Goal: Transaction & Acquisition: Purchase product/service

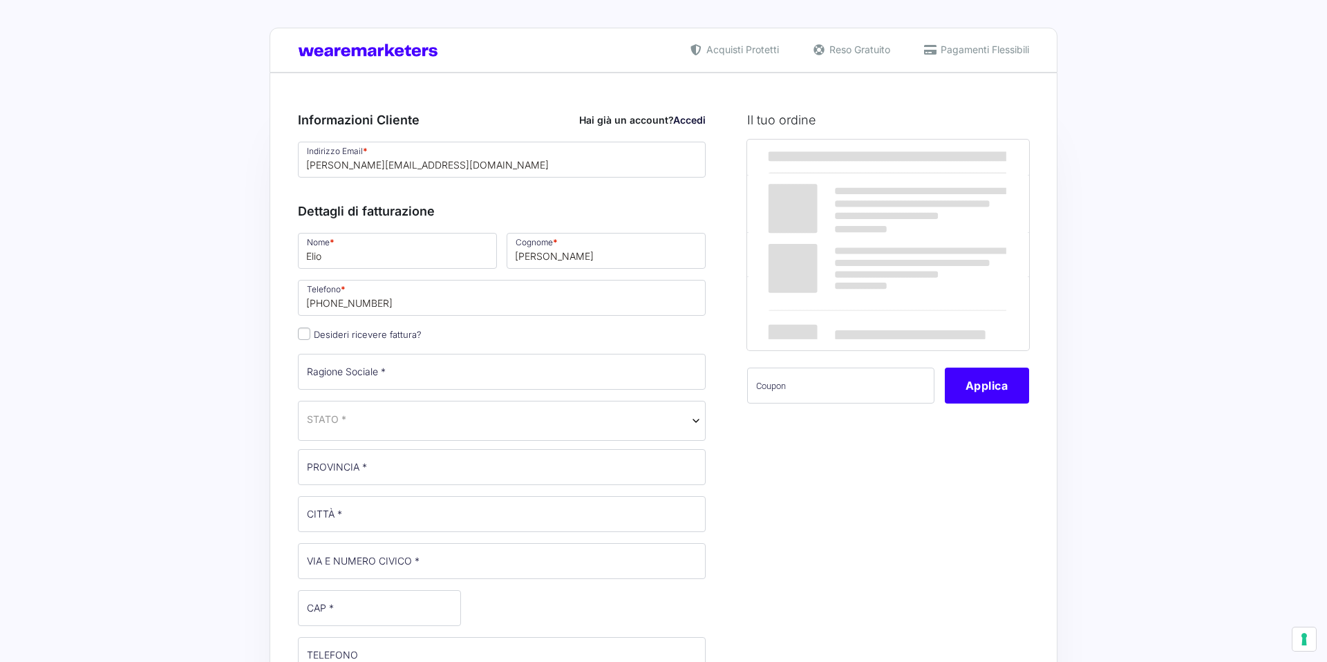
select select
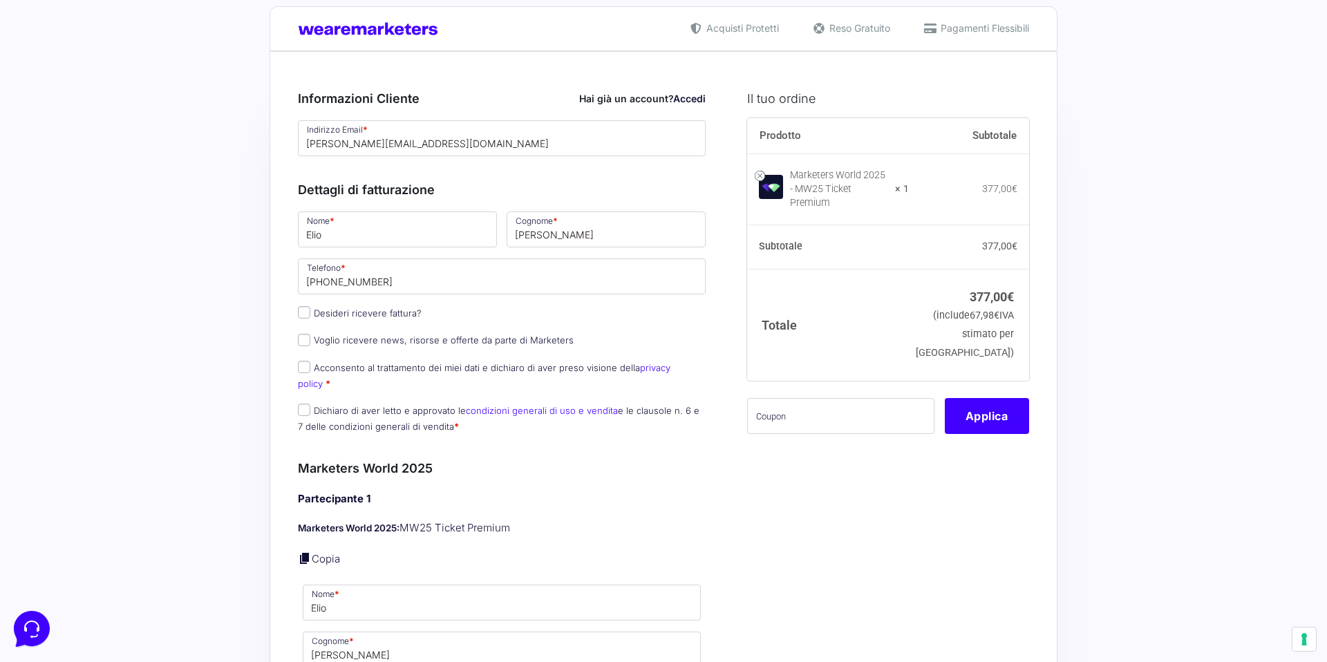
scroll to position [17, 0]
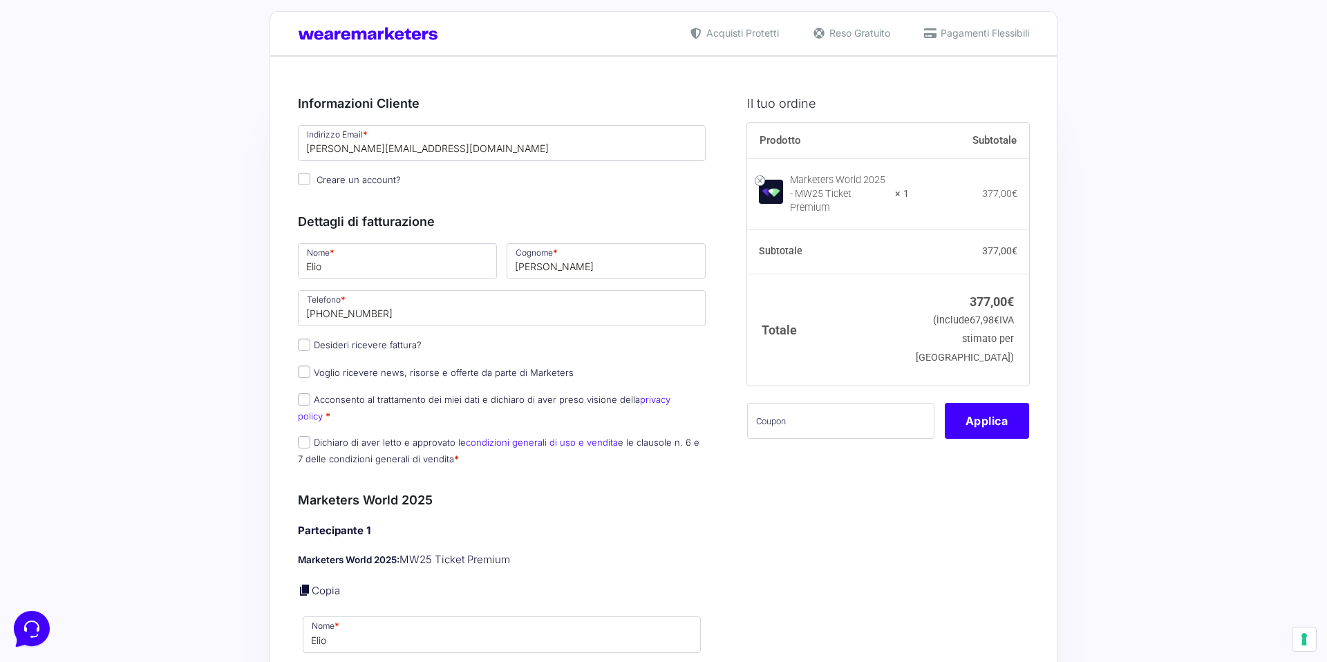
click at [509, 437] on link "condizioni generali di uso e vendita" at bounding box center [542, 442] width 152 height 11
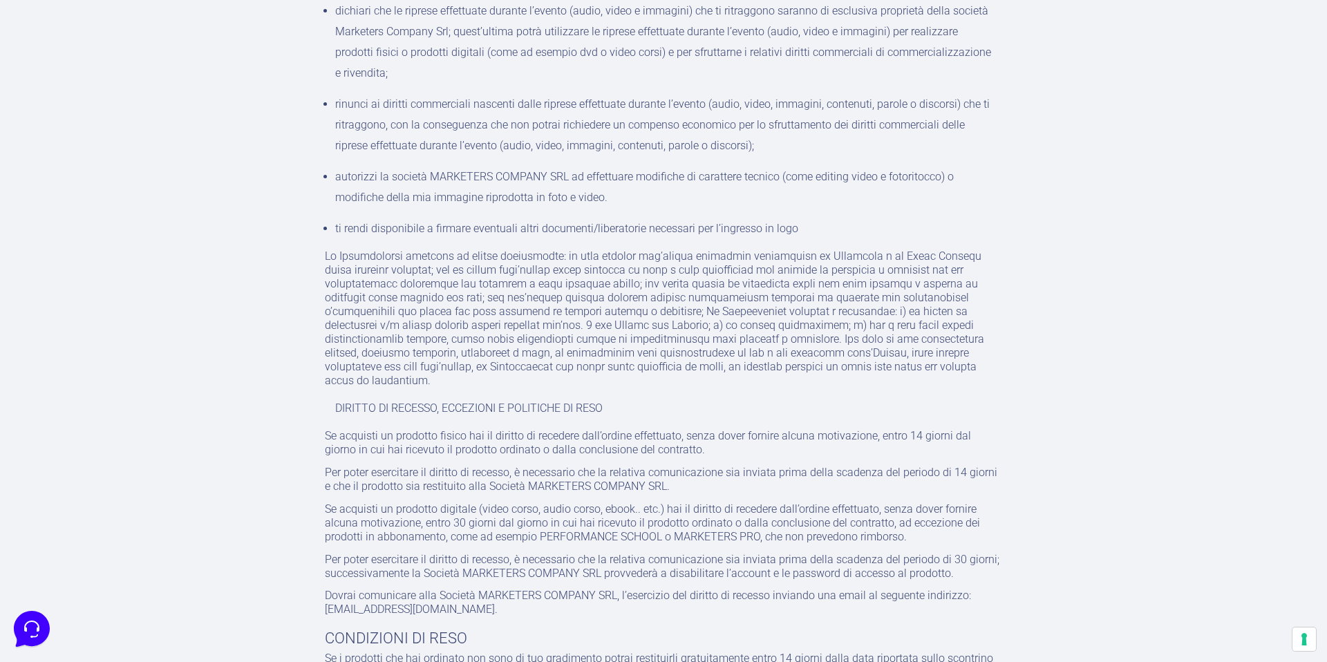
scroll to position [4233, 0]
